Goal: Information Seeking & Learning: Check status

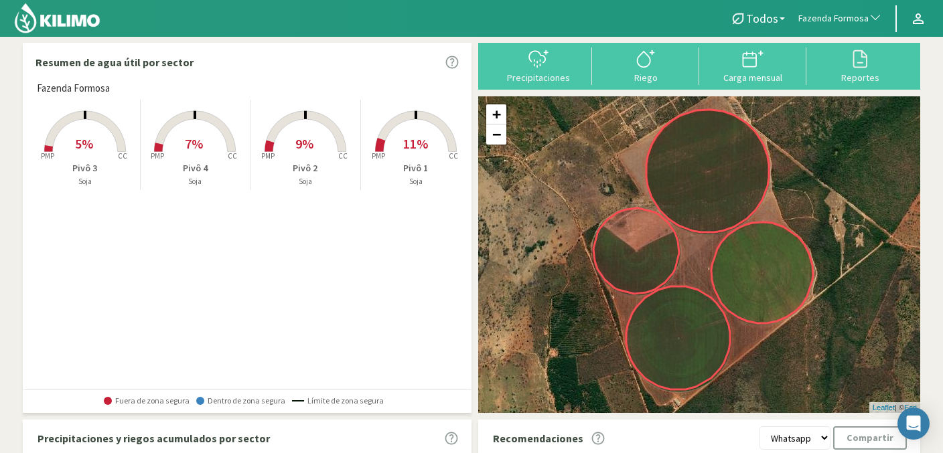
click at [820, 13] on span "Fazenda Formosa" at bounding box center [833, 18] width 70 height 13
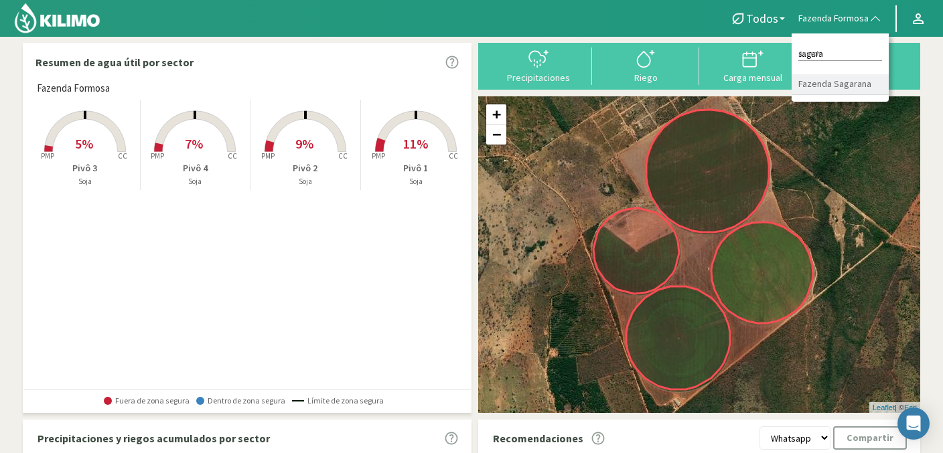
type input "sagara"
click at [844, 89] on li "Fazenda Sagarana" at bounding box center [839, 84] width 97 height 21
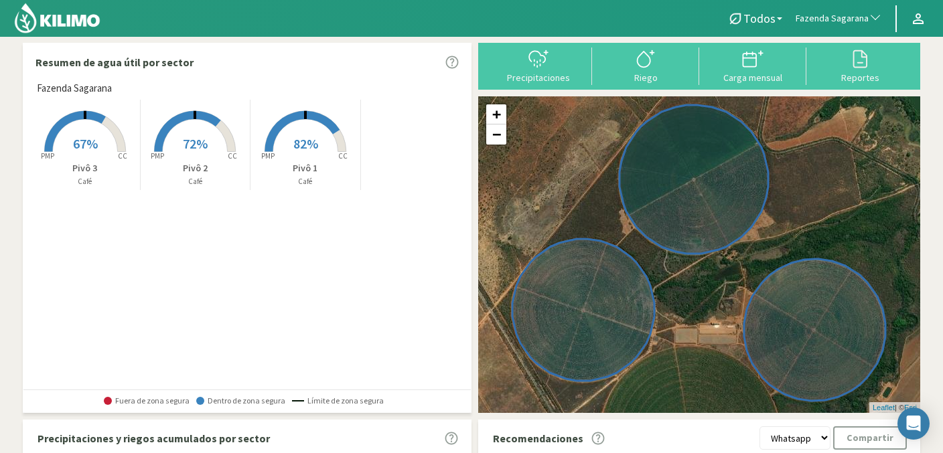
click at [290, 121] on icon at bounding box center [301, 131] width 75 height 41
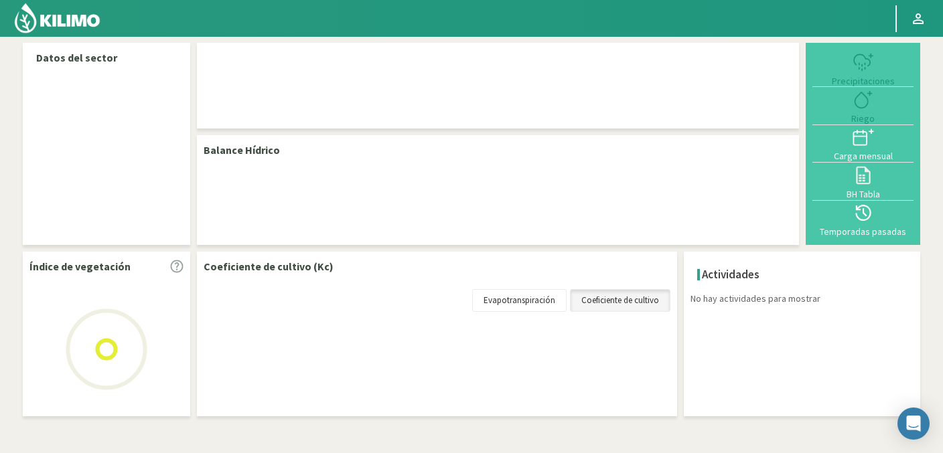
select select "108: Object"
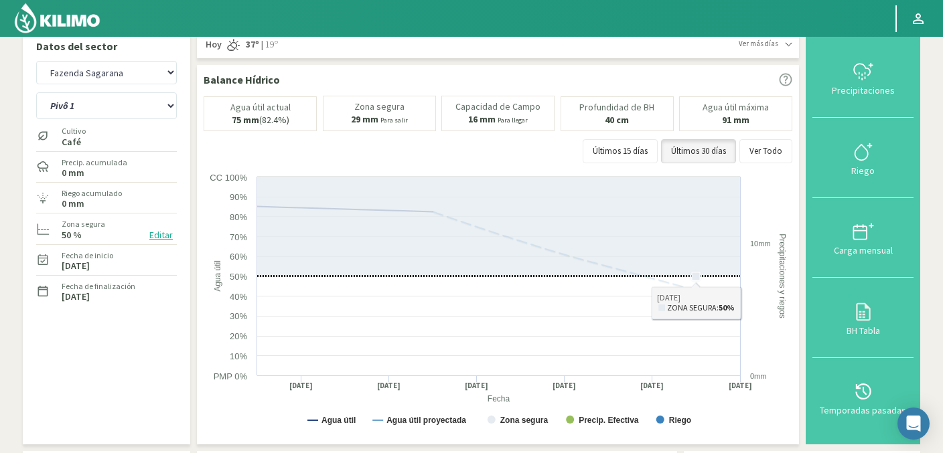
scroll to position [15, 0]
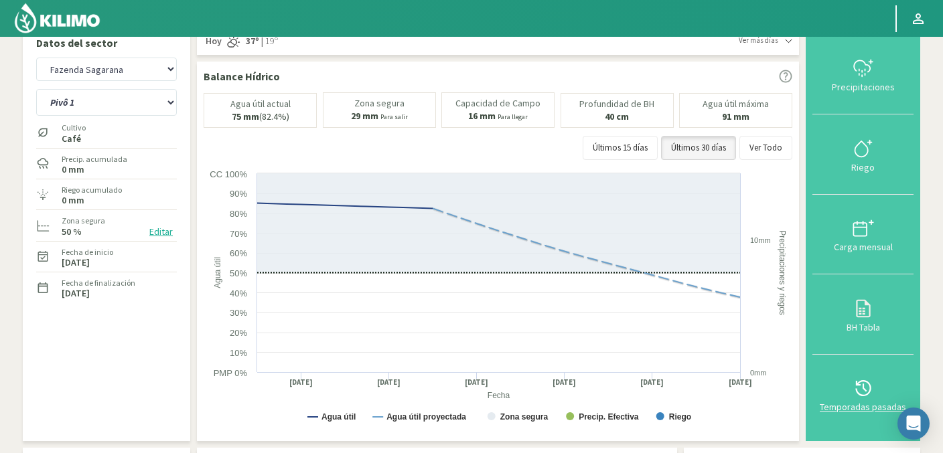
click at [864, 393] on icon at bounding box center [862, 388] width 21 height 21
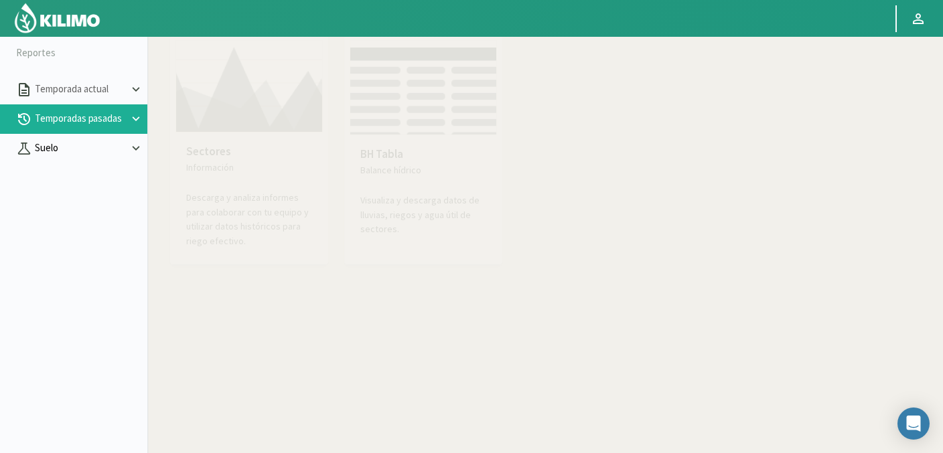
click at [50, 150] on p "Suelo" at bounding box center [80, 148] width 96 height 15
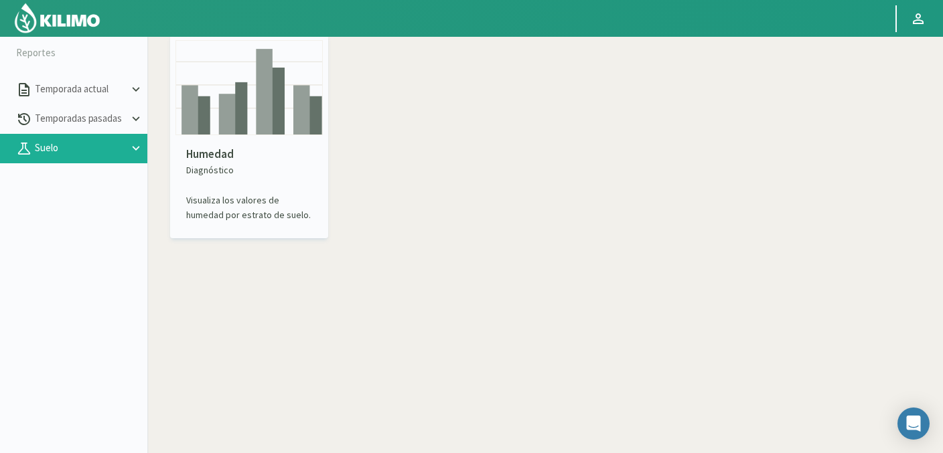
click at [248, 155] on p "Humedad" at bounding box center [249, 154] width 126 height 17
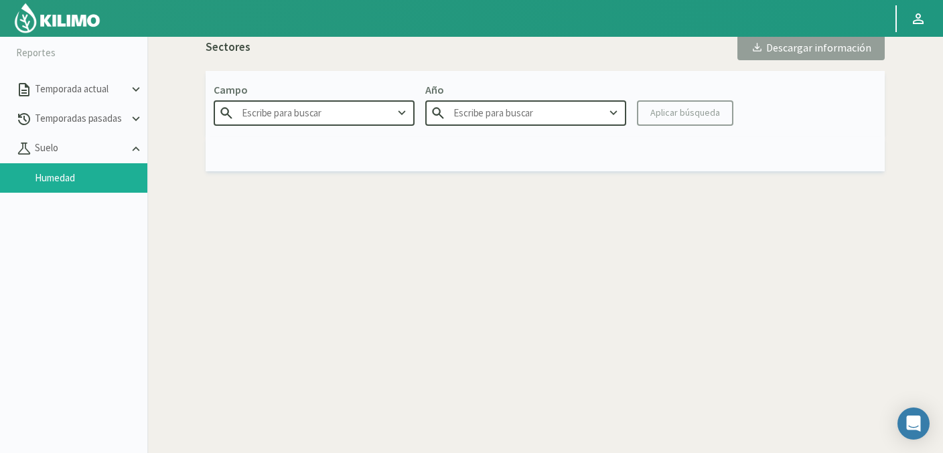
type input "Agr. Huertos de [GEOGRAPHIC_DATA]"
type input "2025"
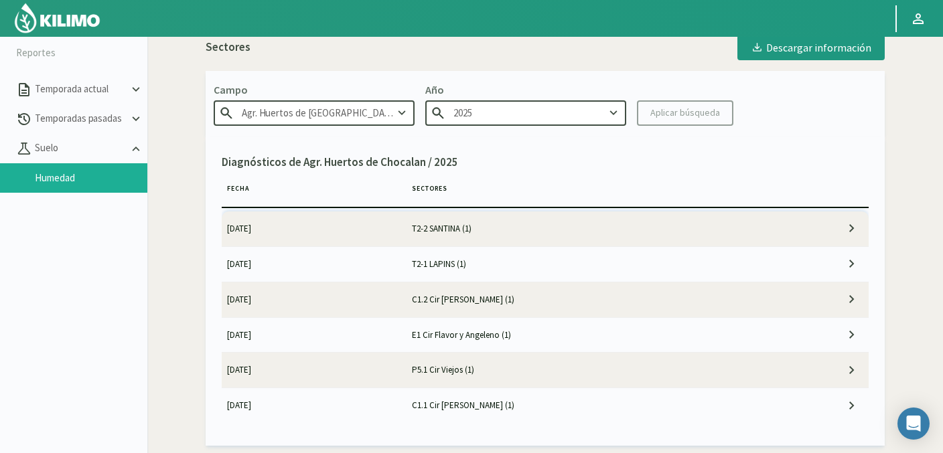
click at [295, 108] on input "Agr. Huertos de [GEOGRAPHIC_DATA]" at bounding box center [314, 112] width 201 height 25
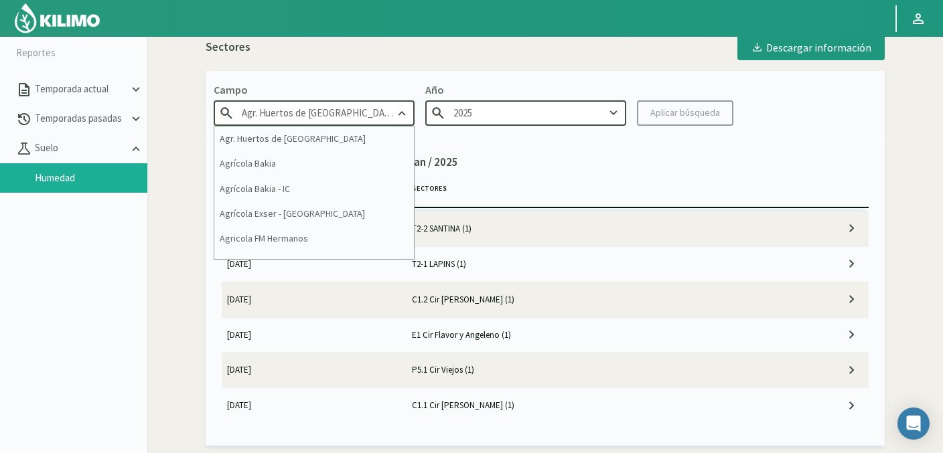
click at [295, 108] on input "Agr. Huertos de [GEOGRAPHIC_DATA]" at bounding box center [314, 112] width 201 height 25
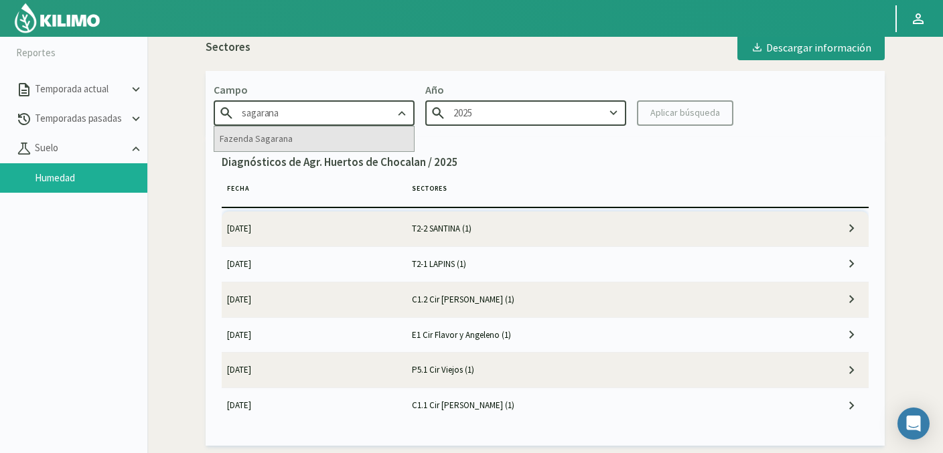
click at [292, 140] on div "Fazenda Sagarana" at bounding box center [314, 139] width 200 height 25
type input "Fazenda Sagarana"
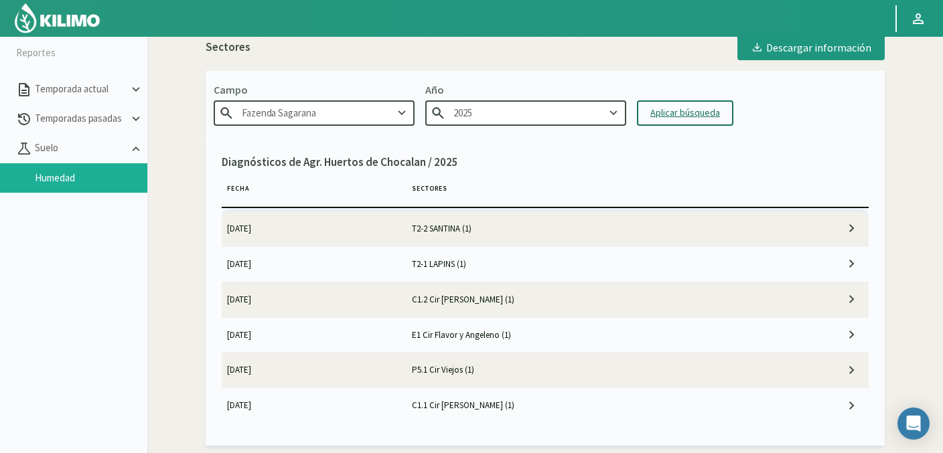
click at [682, 114] on div "Aplicar búsqueda" at bounding box center [685, 113] width 70 height 14
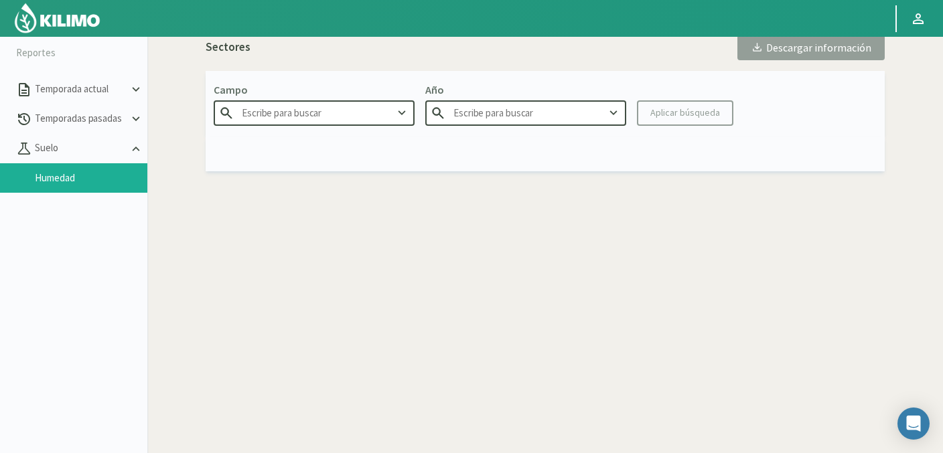
type input "Fazenda Sagarana"
type input "2025"
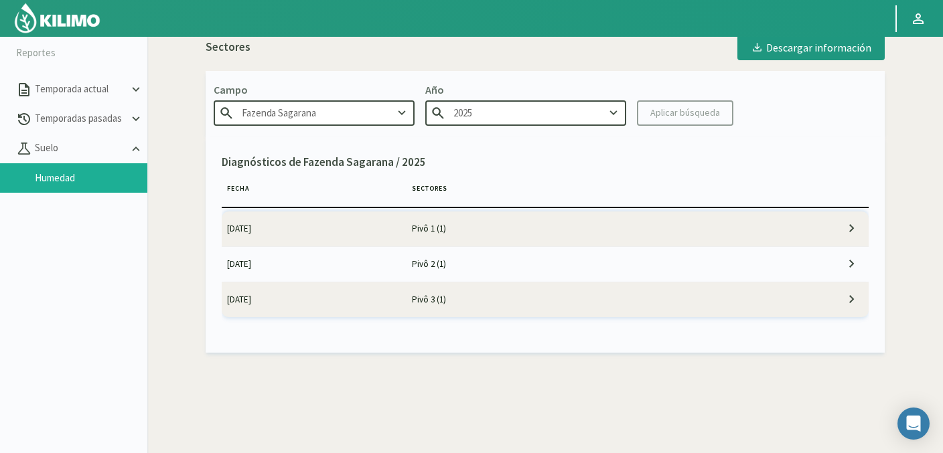
click at [390, 230] on td "[DATE]" at bounding box center [314, 229] width 185 height 35
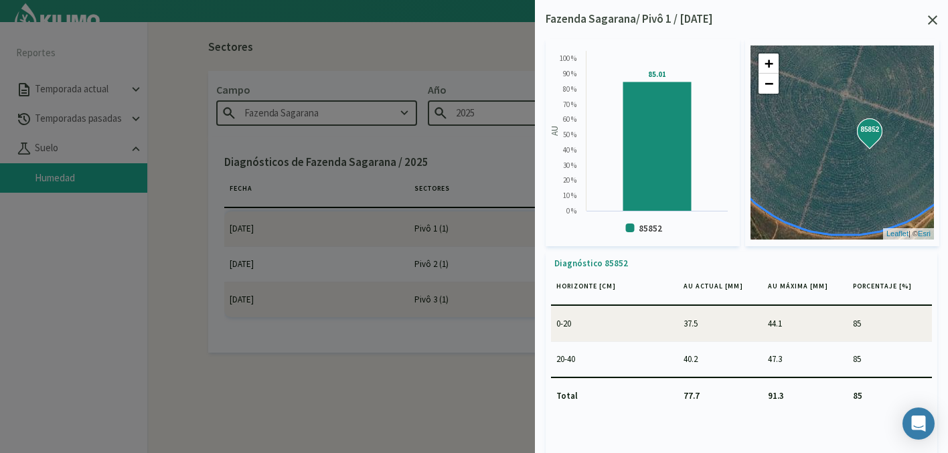
click at [936, 19] on icon at bounding box center [932, 19] width 9 height 9
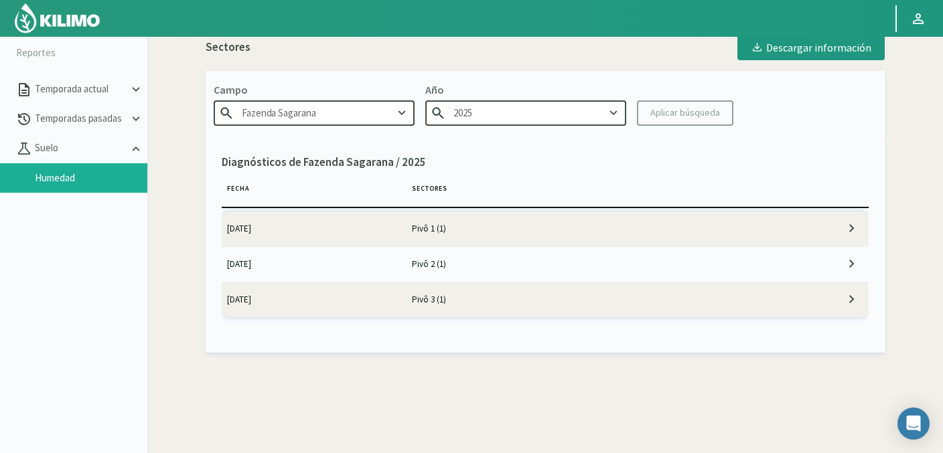
click at [437, 262] on td "Pivô 2 (1)" at bounding box center [591, 263] width 370 height 35
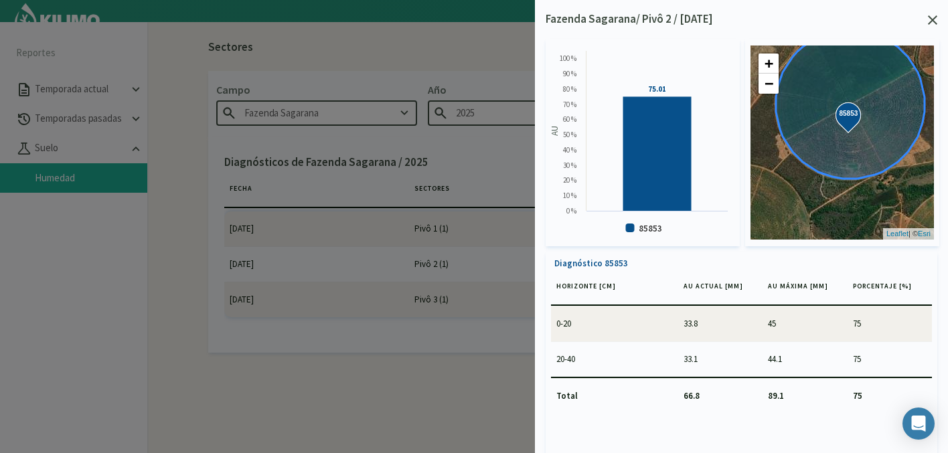
click at [936, 20] on icon at bounding box center [932, 19] width 9 height 9
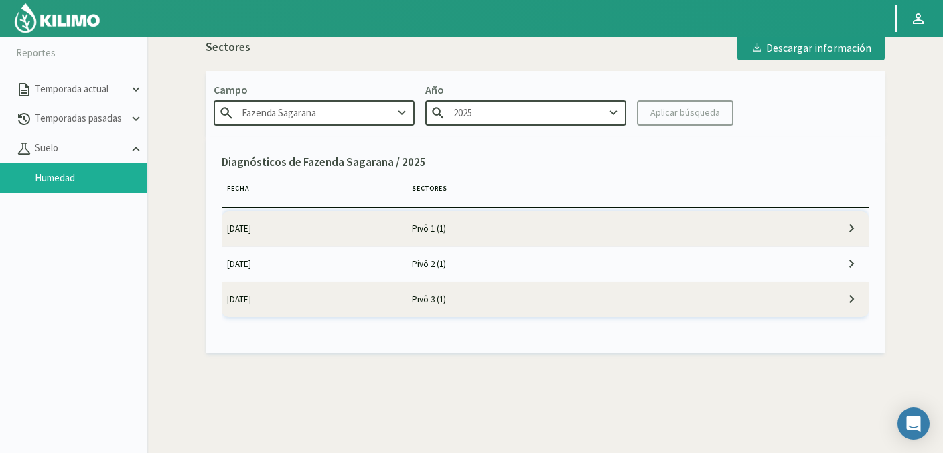
click at [407, 306] on td "Pivô 3 (1)" at bounding box center [591, 299] width 370 height 35
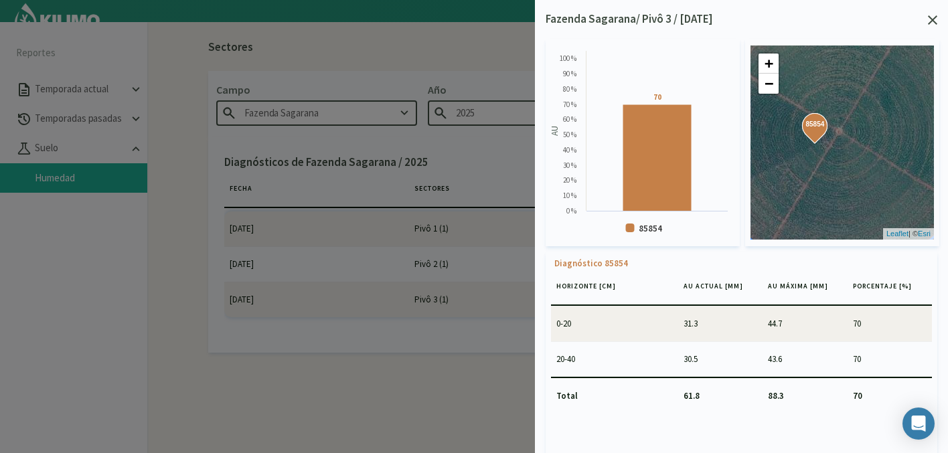
click at [931, 18] on icon at bounding box center [932, 19] width 9 height 9
